Goal: Ask a question

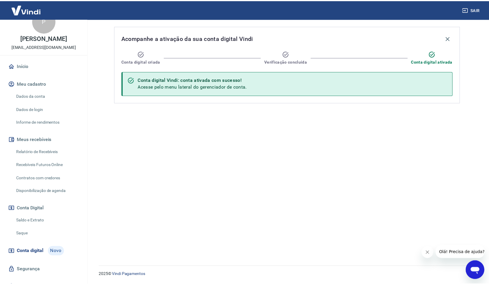
scroll to position [24, 0]
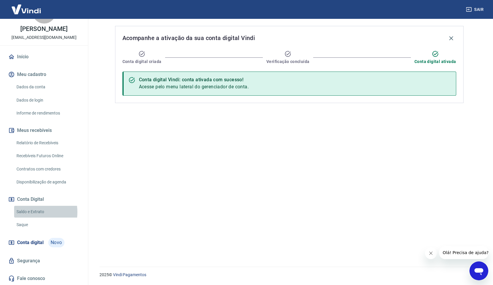
click at [29, 212] on link "Saldo e Extrato" at bounding box center [47, 212] width 67 height 12
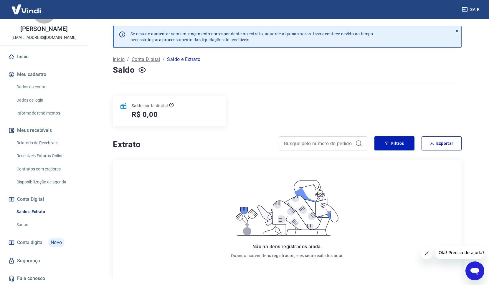
click at [31, 221] on link "Saque" at bounding box center [47, 225] width 67 height 12
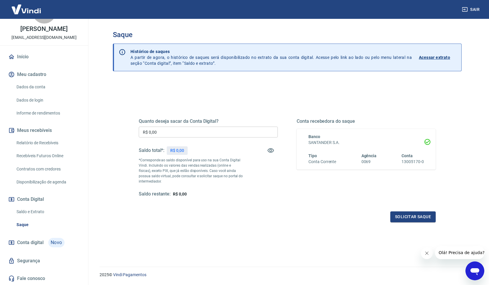
click at [37, 210] on link "Saldo e Extrato" at bounding box center [47, 212] width 67 height 12
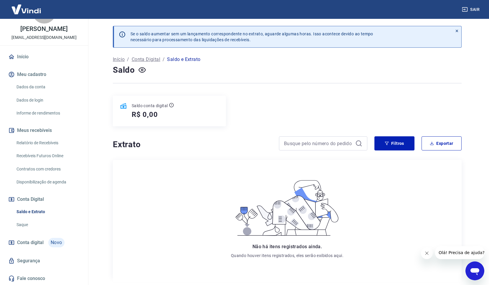
click at [34, 243] on span "Conta digital" at bounding box center [30, 242] width 26 height 8
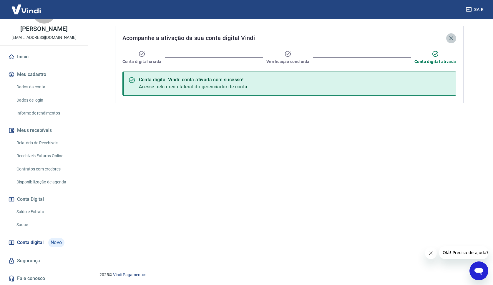
click at [452, 37] on icon "button" at bounding box center [451, 38] width 4 height 4
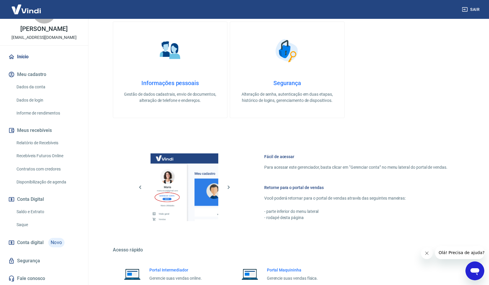
scroll to position [218, 0]
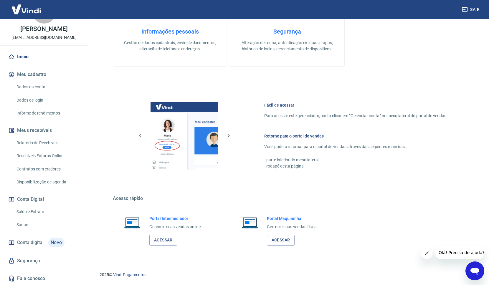
click at [476, 267] on icon "Abrir janela de mensagens" at bounding box center [474, 271] width 11 height 11
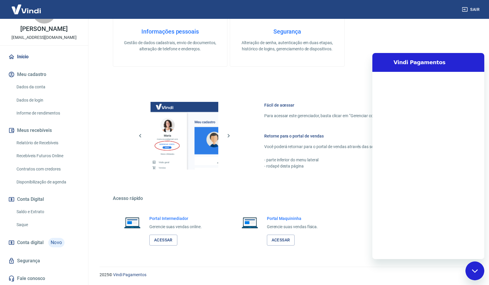
scroll to position [0, 0]
type textarea "x"
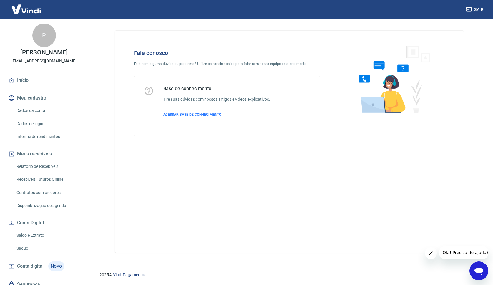
click at [474, 266] on icon "Abrir janela de mensagens" at bounding box center [479, 271] width 11 height 11
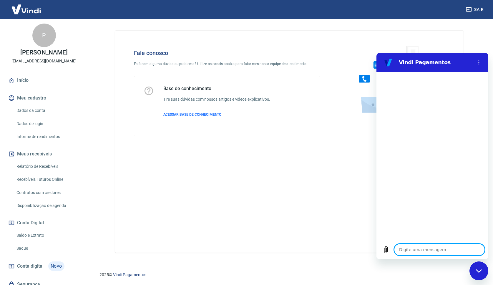
click at [435, 249] on textarea at bounding box center [439, 250] width 91 height 12
type textarea "g"
type textarea "x"
type textarea "ga"
type textarea "x"
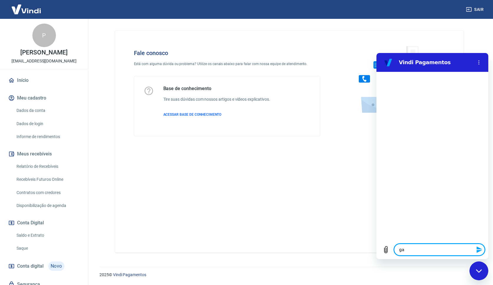
type textarea "gat"
type textarea "x"
type textarea "gate"
type textarea "x"
type textarea "gates"
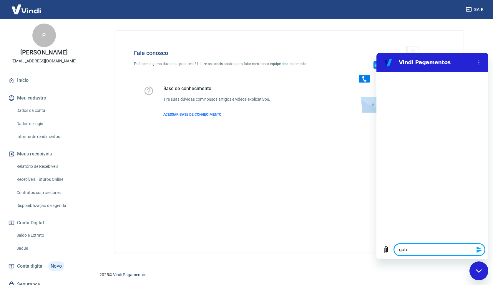
type textarea "x"
type textarea "gatesw"
type textarea "x"
type textarea "gates"
type textarea "x"
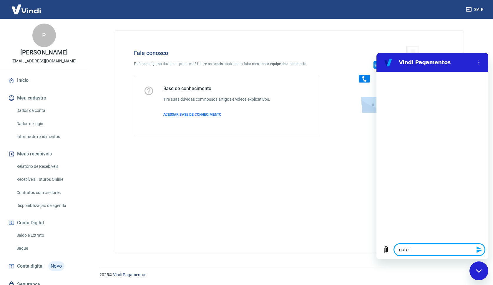
type textarea "gate"
type textarea "x"
type textarea "gatew"
type textarea "x"
type textarea "gatewa"
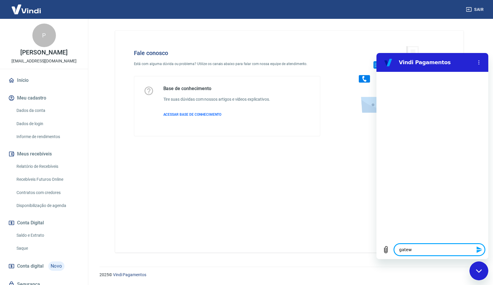
type textarea "x"
type textarea "gateway"
type textarea "x"
type textarea "gateway"
type textarea "x"
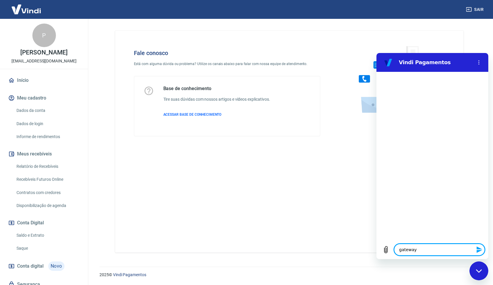
type textarea "gateway d"
type textarea "x"
type textarea "gateway de"
type textarea "x"
type textarea "gateway de"
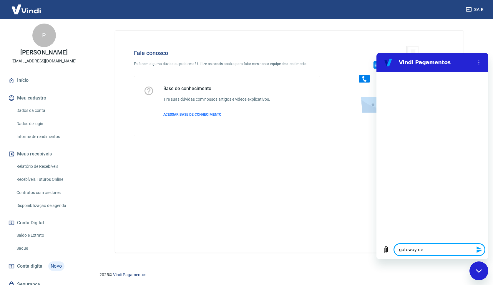
type textarea "x"
type textarea "gateway de p"
type textarea "x"
type textarea "gateway de pa"
type textarea "x"
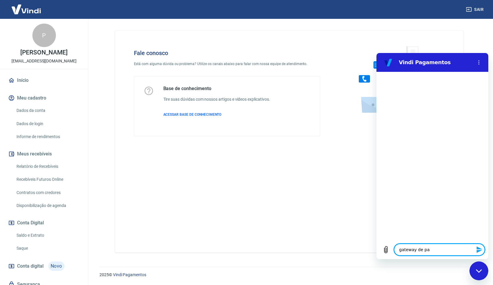
type textarea "gateway de pag"
type textarea "x"
type textarea "gateway de paga"
type textarea "x"
type textarea "gateway de pagam"
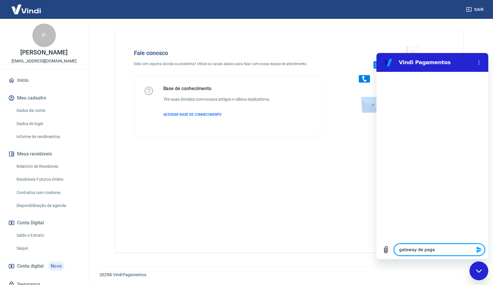
type textarea "x"
type textarea "gateway de pagame"
type textarea "x"
type textarea "gateway de pagamen"
type textarea "x"
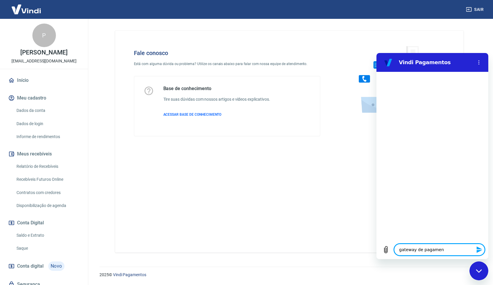
type textarea "gateway de pagament"
type textarea "x"
type textarea "gateway de pagamento"
type textarea "x"
type textarea "gateway de pagamentop"
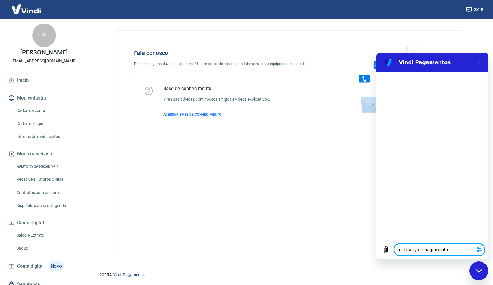
type textarea "x"
type textarea "gateway de pagamento"
type textarea "x"
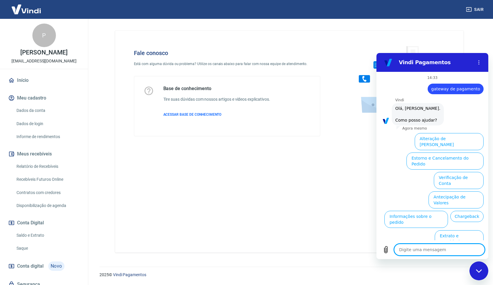
scroll to position [14, 0]
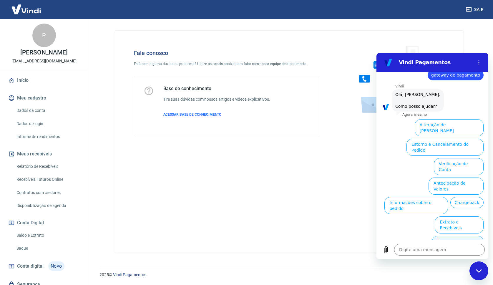
click at [449, 236] on button "Taxas e Parcelamento" at bounding box center [458, 244] width 52 height 17
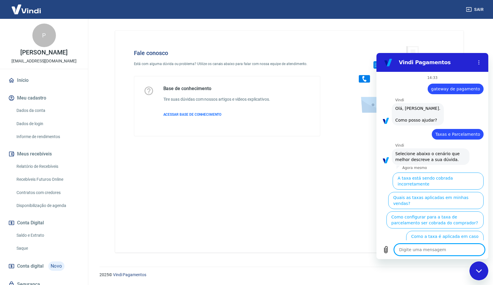
scroll to position [11, 0]
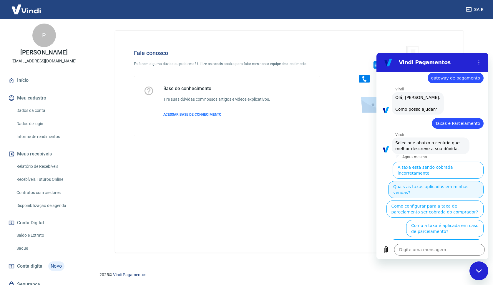
click at [463, 182] on button "Quais as taxas aplicadas em minhas vendas?" at bounding box center [435, 189] width 95 height 17
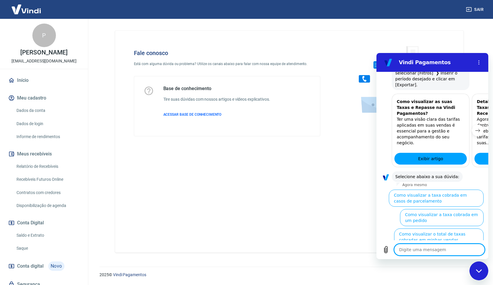
scroll to position [315, 0]
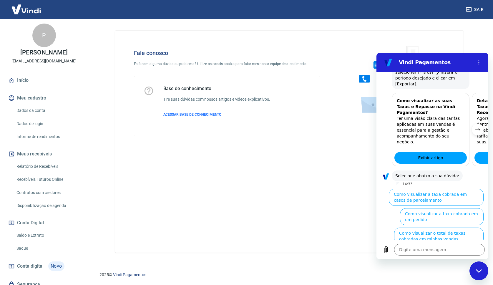
type textarea "x"
